Goal: Task Accomplishment & Management: Manage account settings

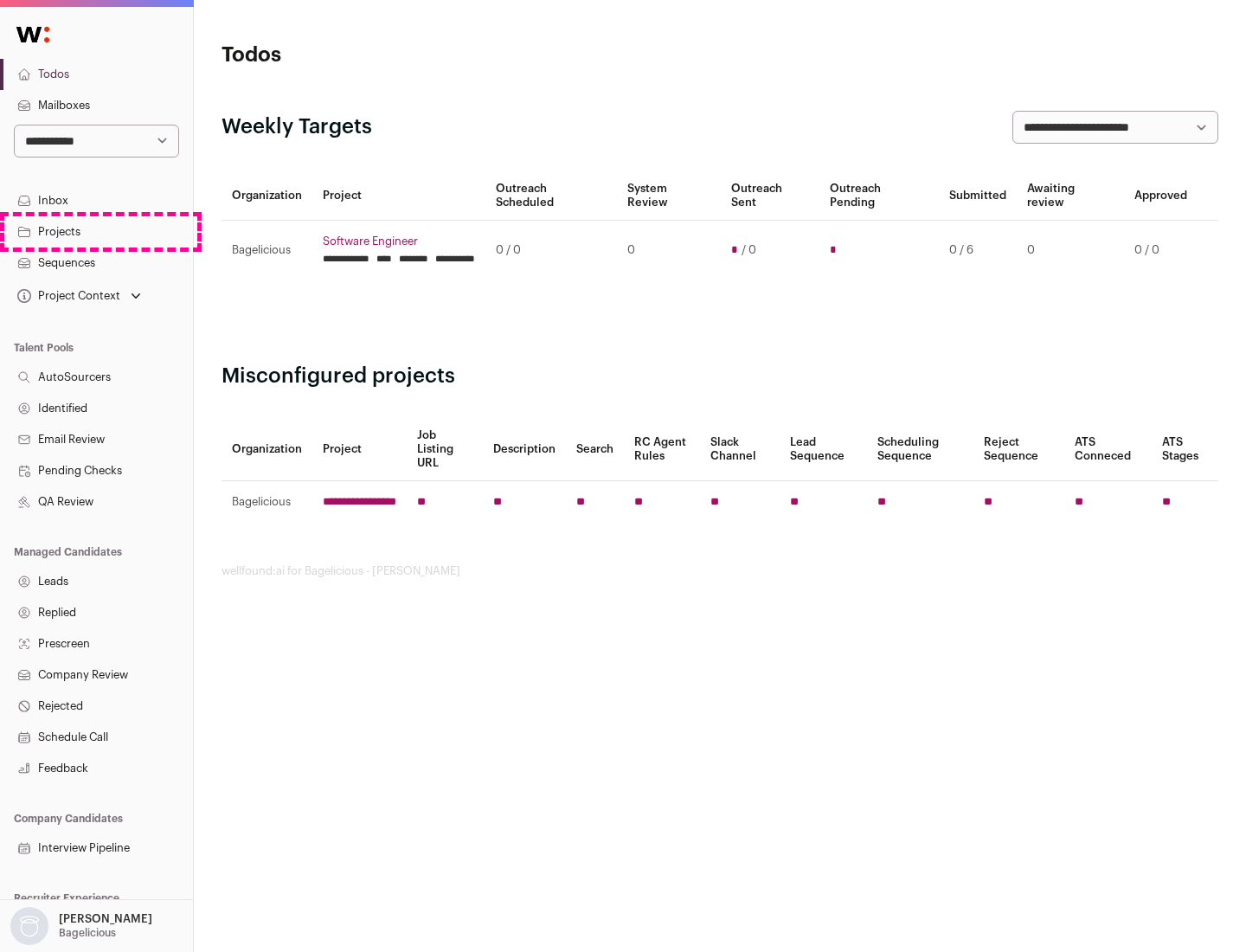
click at [96, 231] on link "Projects" at bounding box center [97, 231] width 193 height 31
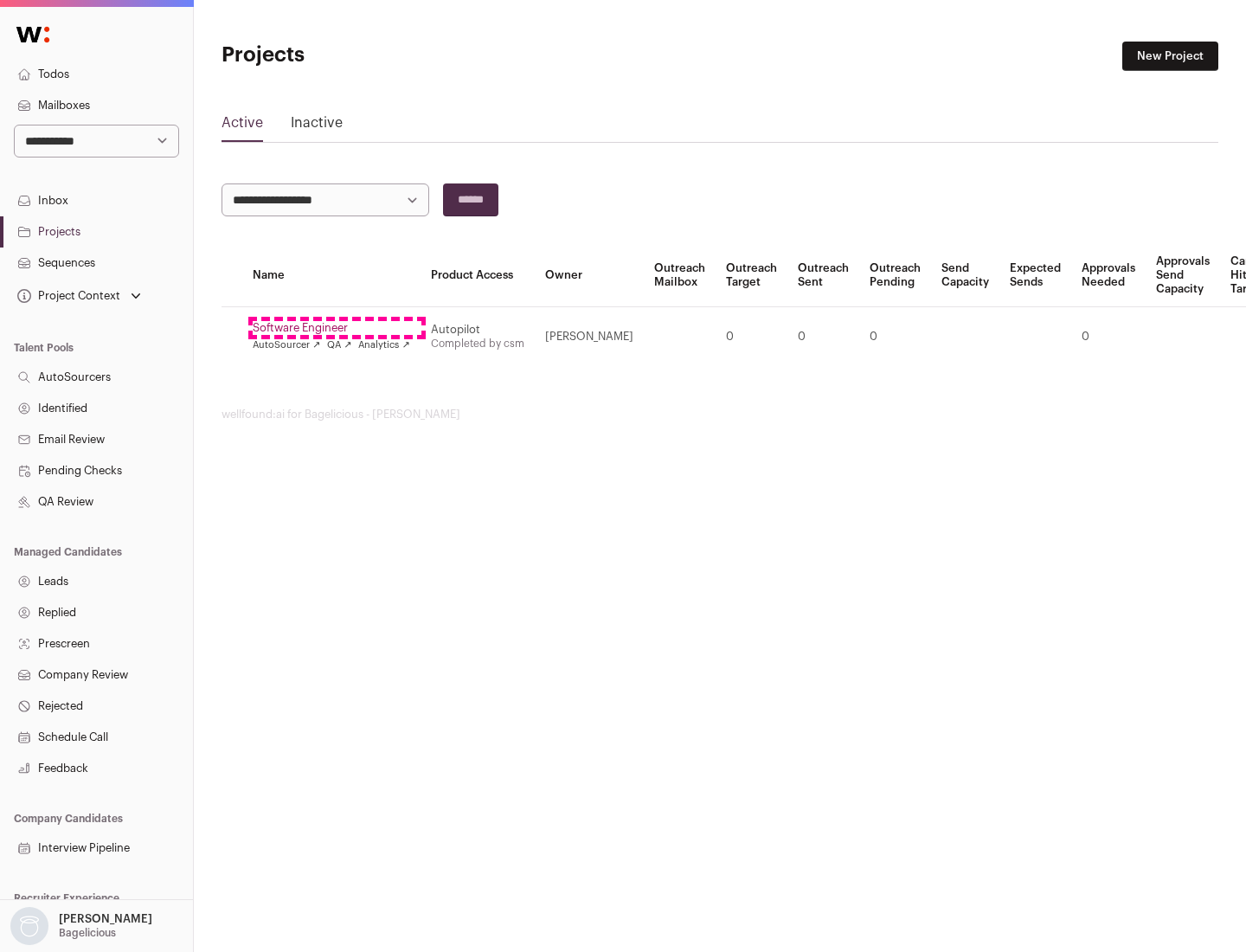
click at [337, 328] on link "Software Engineer" at bounding box center [332, 328] width 157 height 14
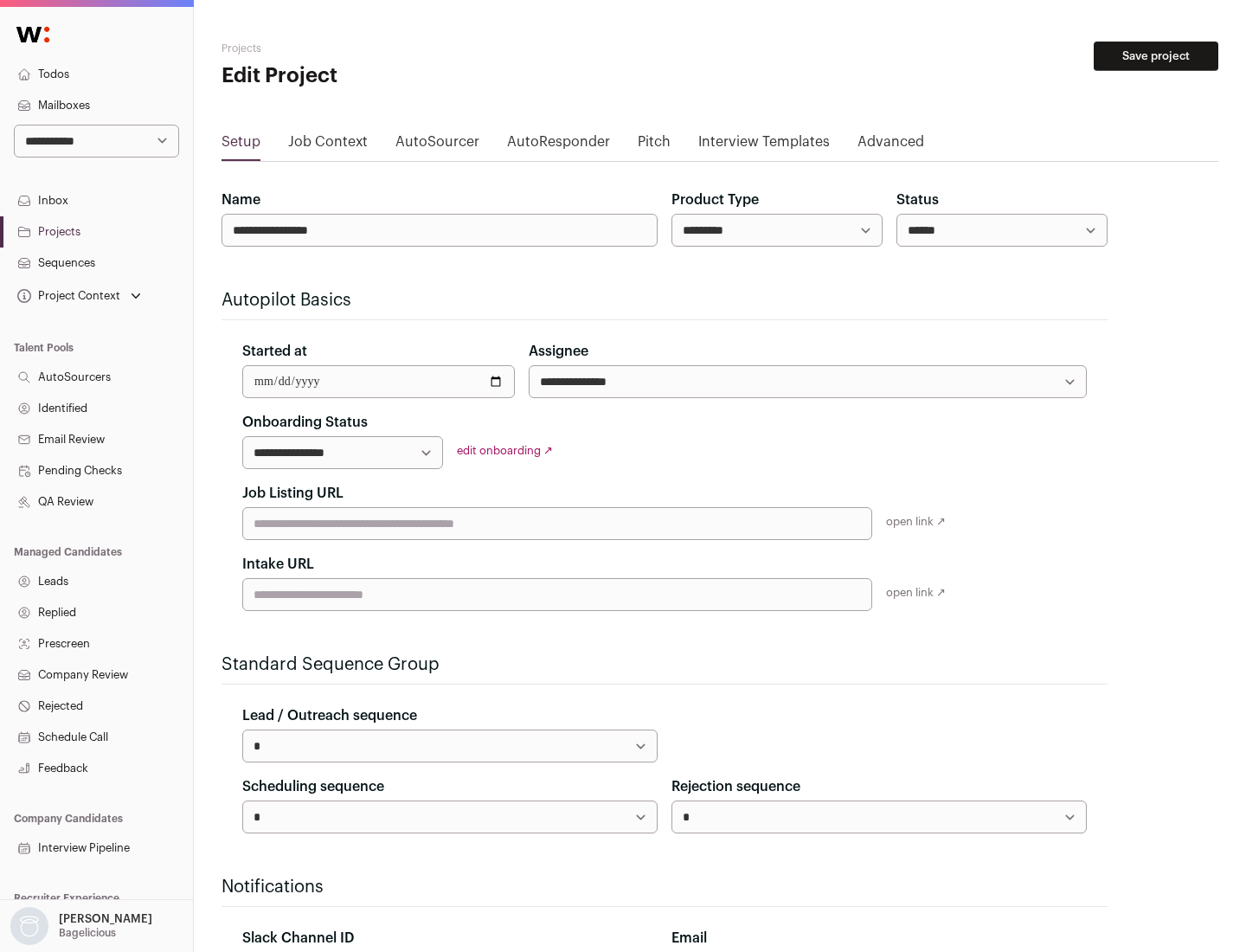
click at [1156, 56] on button "Save project" at bounding box center [1155, 57] width 125 height 30
